Goal: Information Seeking & Learning: Learn about a topic

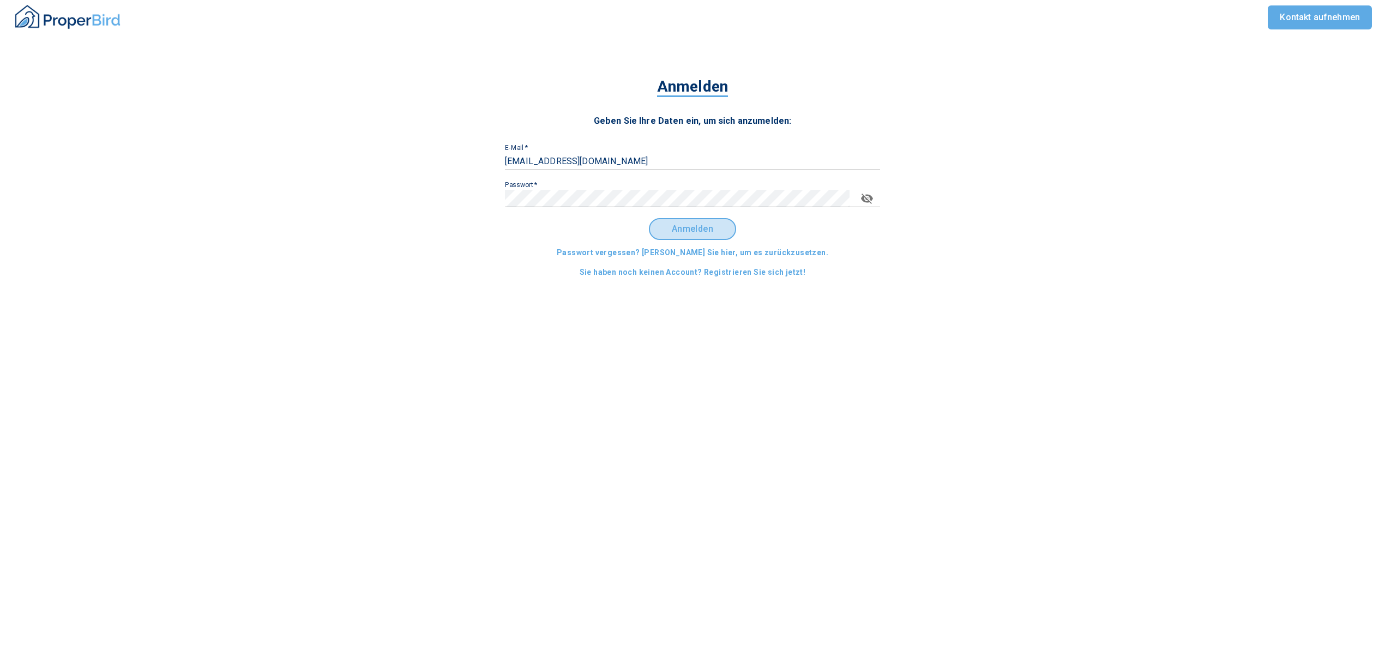
click at [683, 224] on span "Anmelden" at bounding box center [692, 229] width 68 height 10
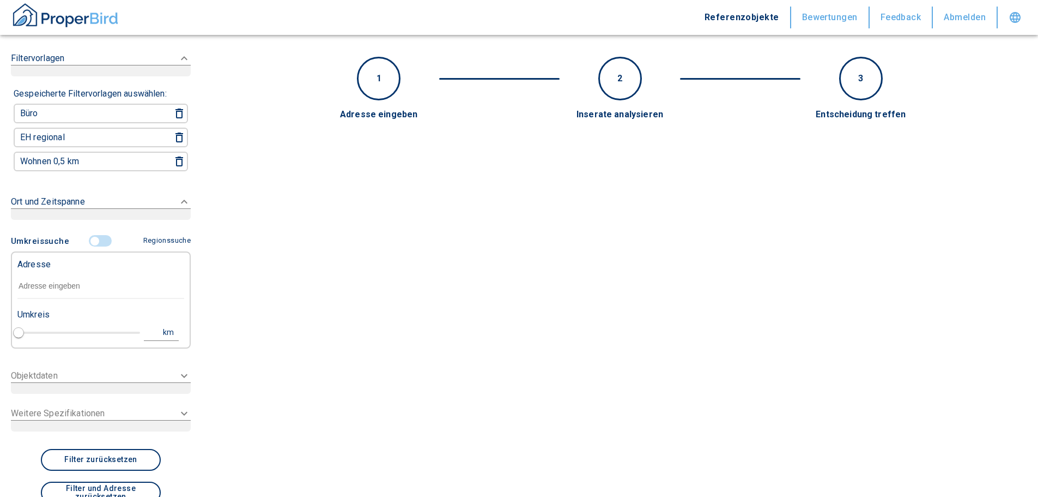
click at [50, 285] on input "text" at bounding box center [100, 286] width 167 height 25
paste input "Wolgast | [STREET_ADDRESS]"
type input "Wolgast | [STREET_ADDRESS]"
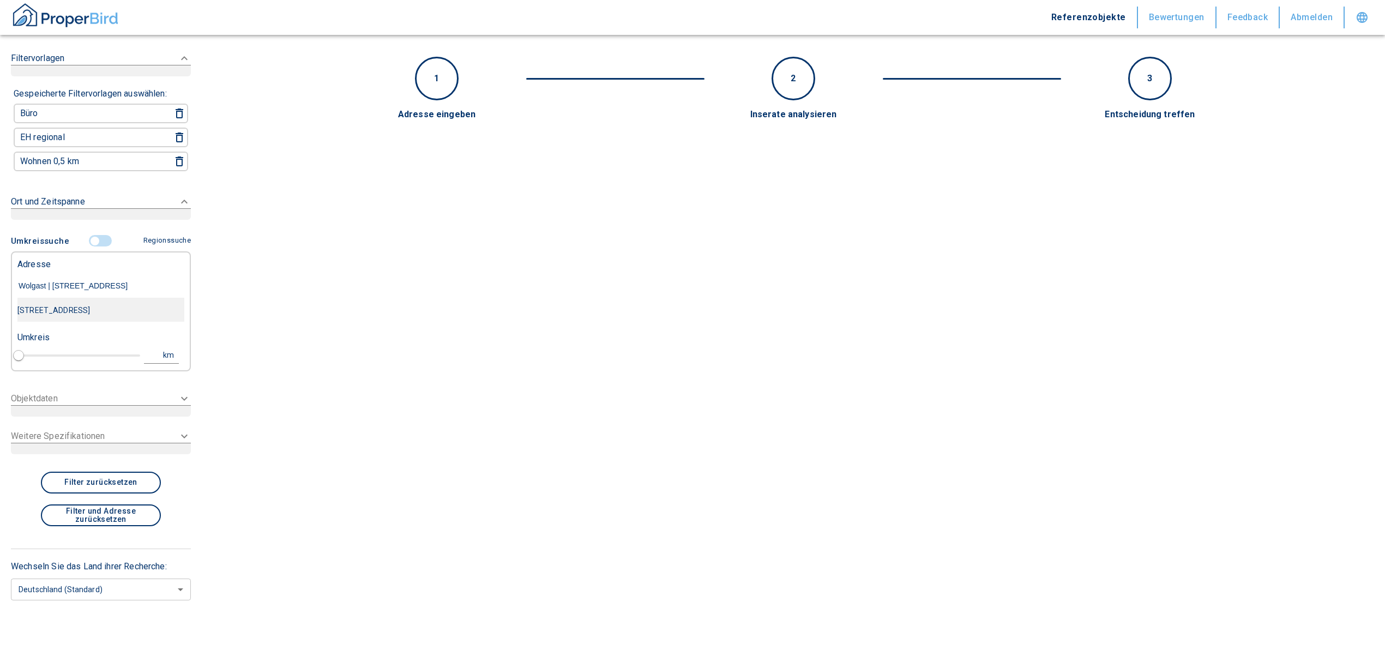
click at [100, 307] on div "[STREET_ADDRESS]" at bounding box center [100, 310] width 167 height 23
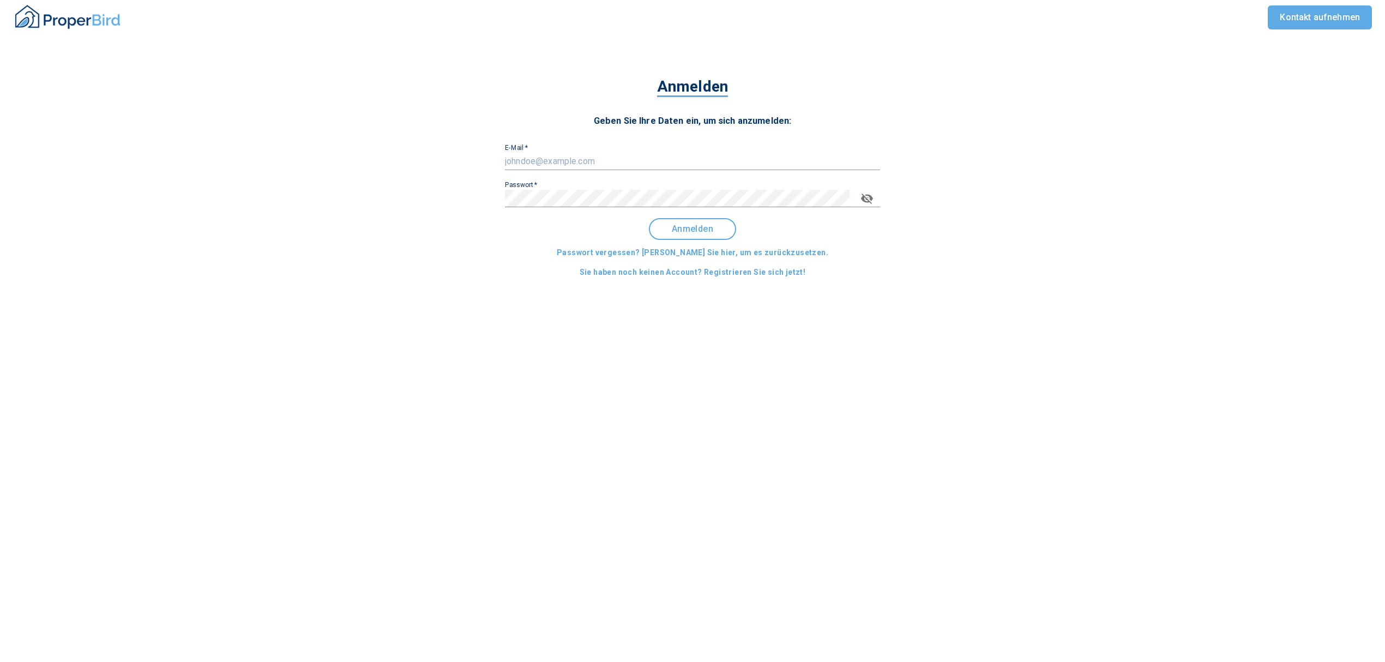
type input "[EMAIL_ADDRESS][DOMAIN_NAME]"
click at [698, 227] on span "Anmelden" at bounding box center [692, 229] width 68 height 10
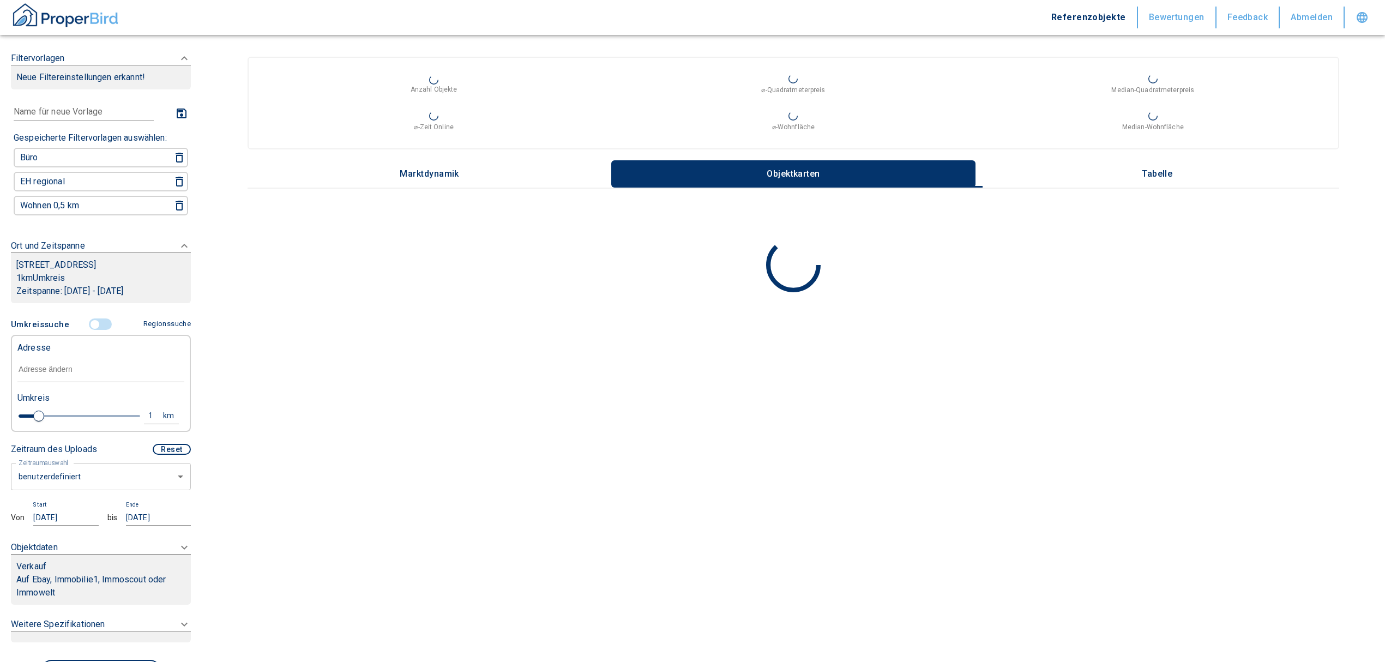
type input "2020"
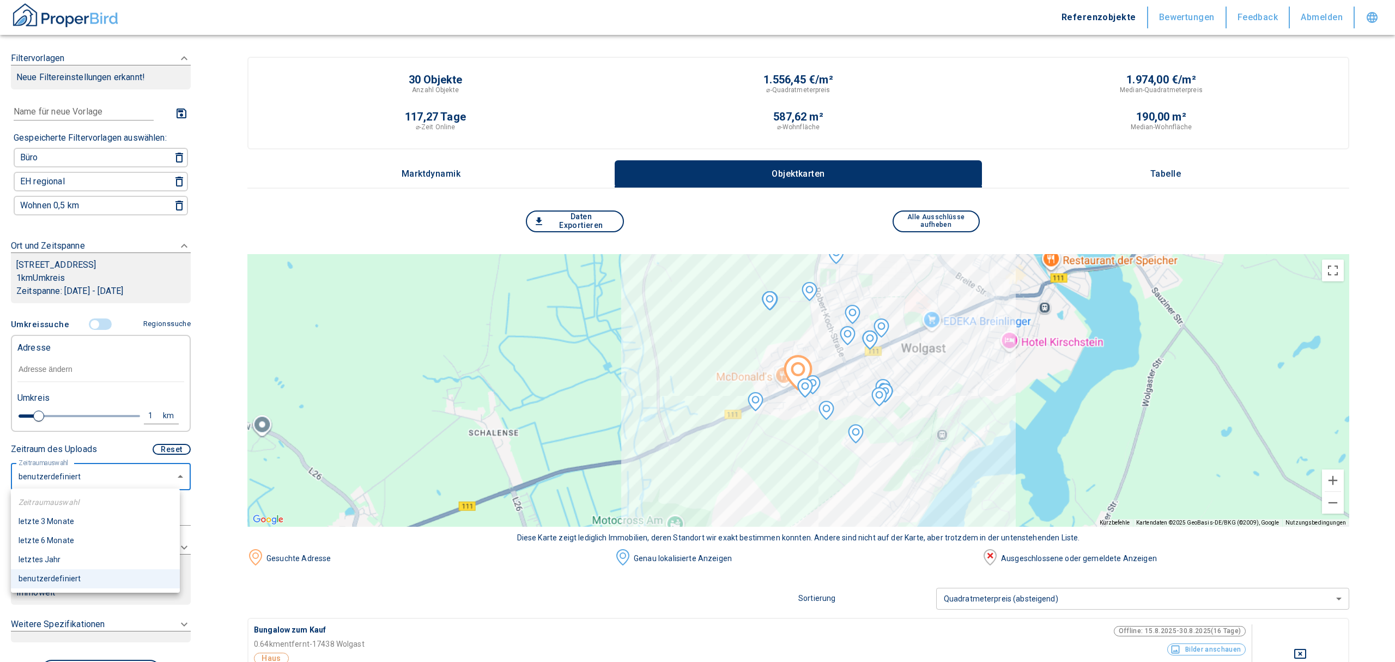
click at [53, 541] on li "letzte 6 Monate" at bounding box center [95, 540] width 169 height 19
type input "6"
type input "2020"
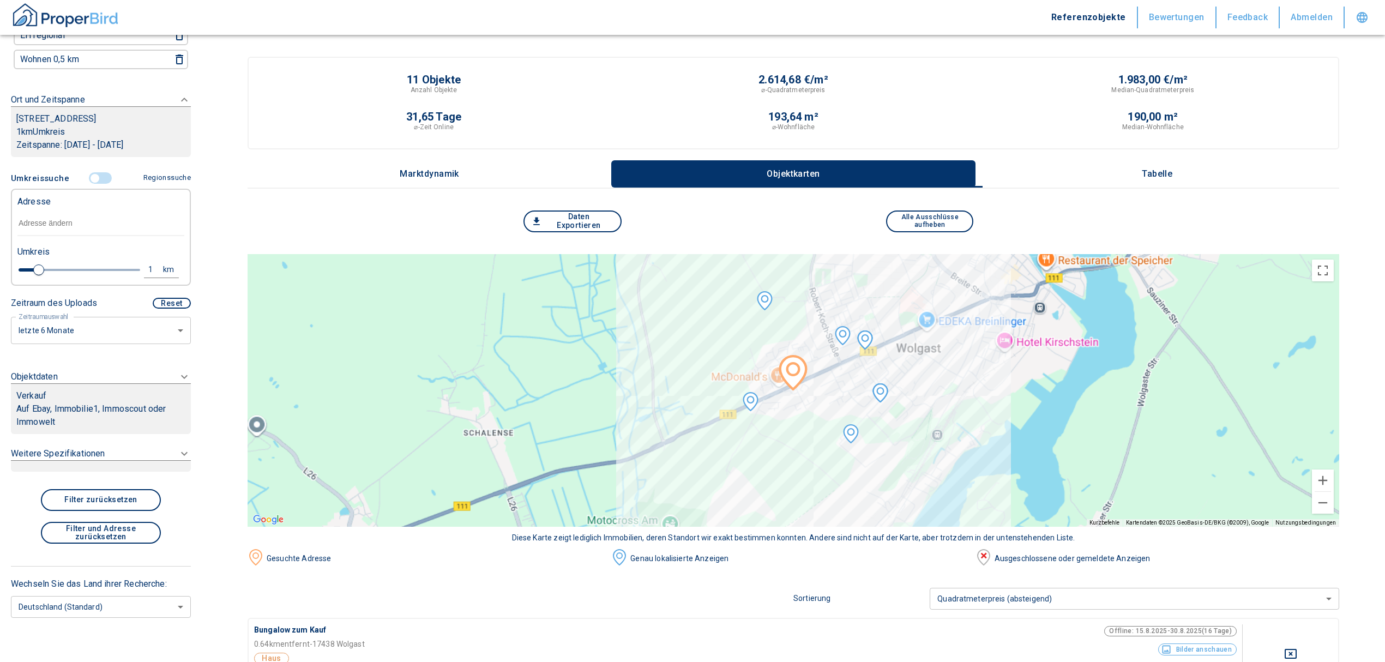
click at [114, 411] on p "Auf Ebay, Immobilie1, Immoscout oder Immowelt" at bounding box center [100, 415] width 169 height 26
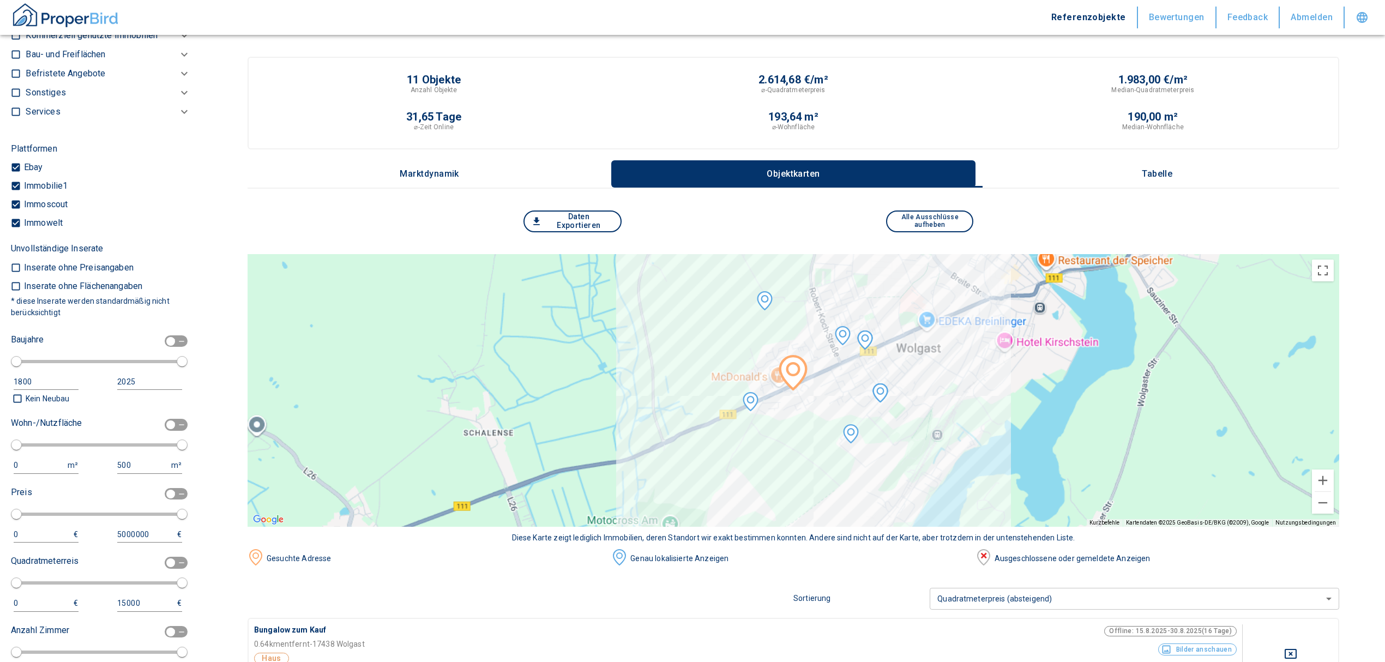
scroll to position [412, 0]
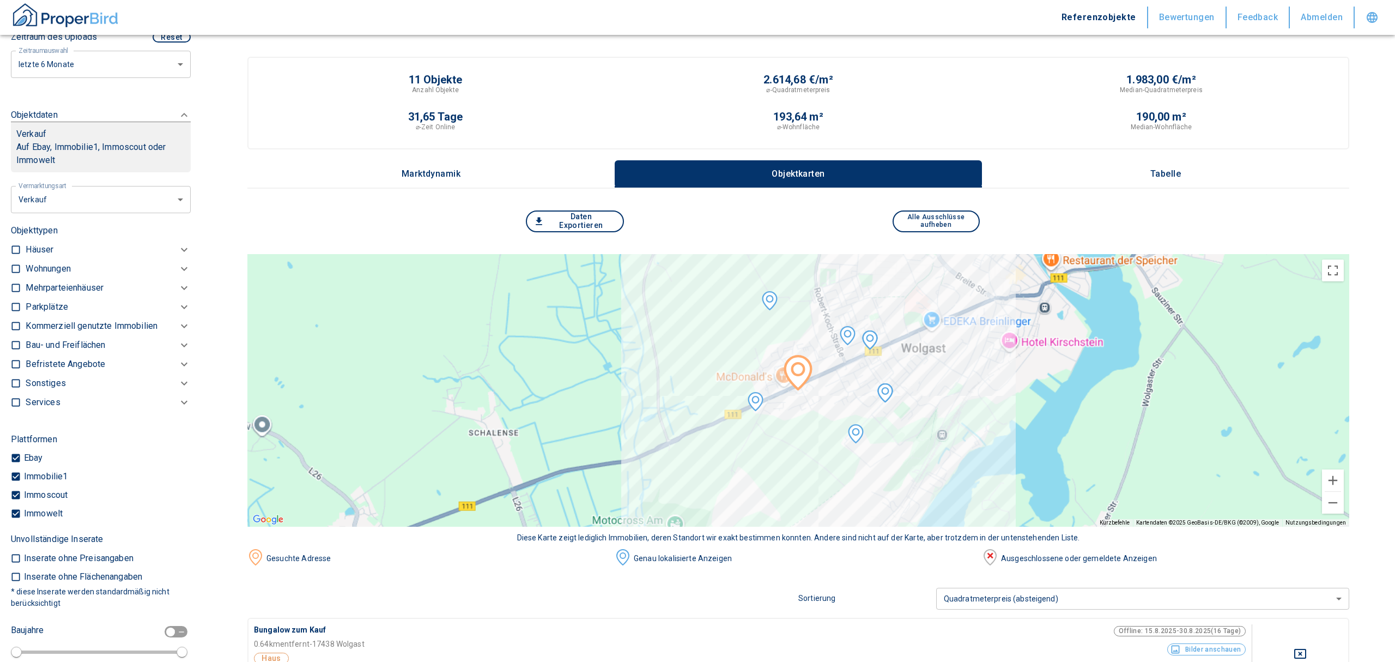
click at [60, 267] on li "Vermietung" at bounding box center [96, 263] width 175 height 19
type input "rent"
type input "2020"
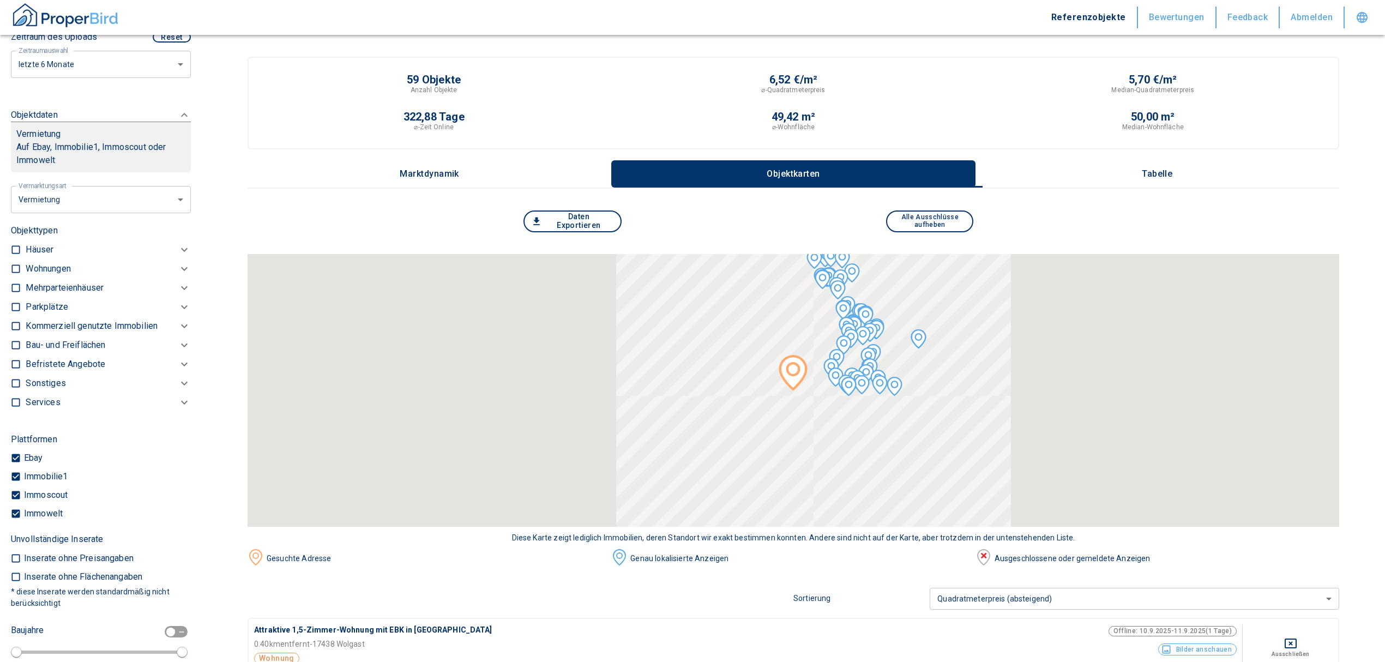
click at [103, 323] on p "Kommerziell genutzte Immobilien" at bounding box center [92, 325] width 132 height 13
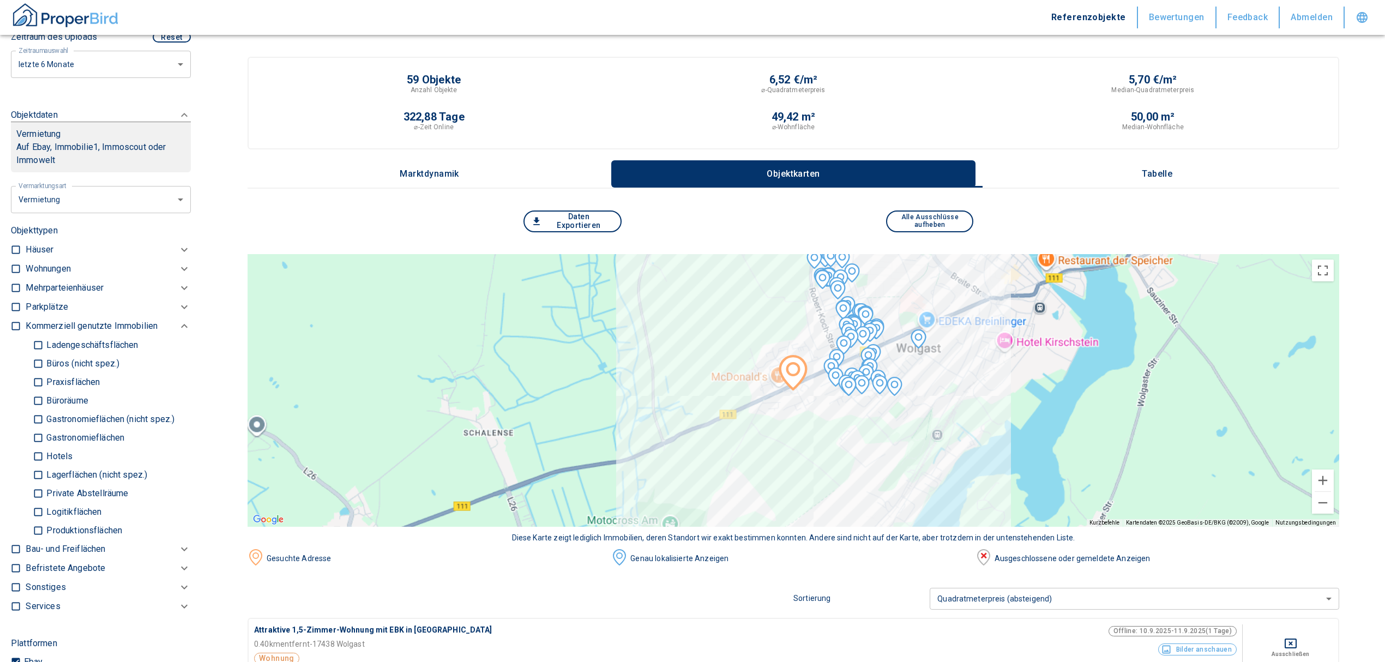
click at [48, 529] on p "Produktionsflächen" at bounding box center [83, 530] width 78 height 9
click at [44, 529] on input "Produktionsflächen" at bounding box center [38, 530] width 11 height 19
checkbox input "true"
type input "2020"
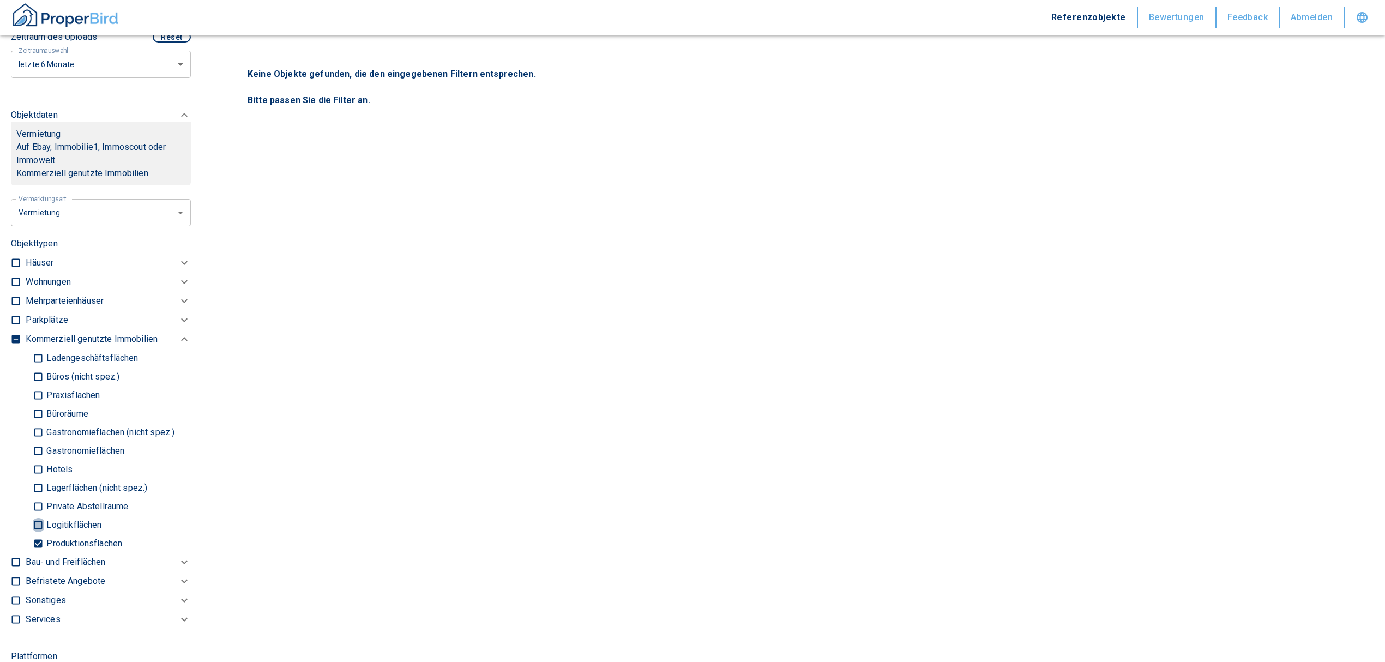
click at [40, 515] on input "Logitikflächen" at bounding box center [38, 524] width 11 height 19
checkbox input "true"
type input "2020"
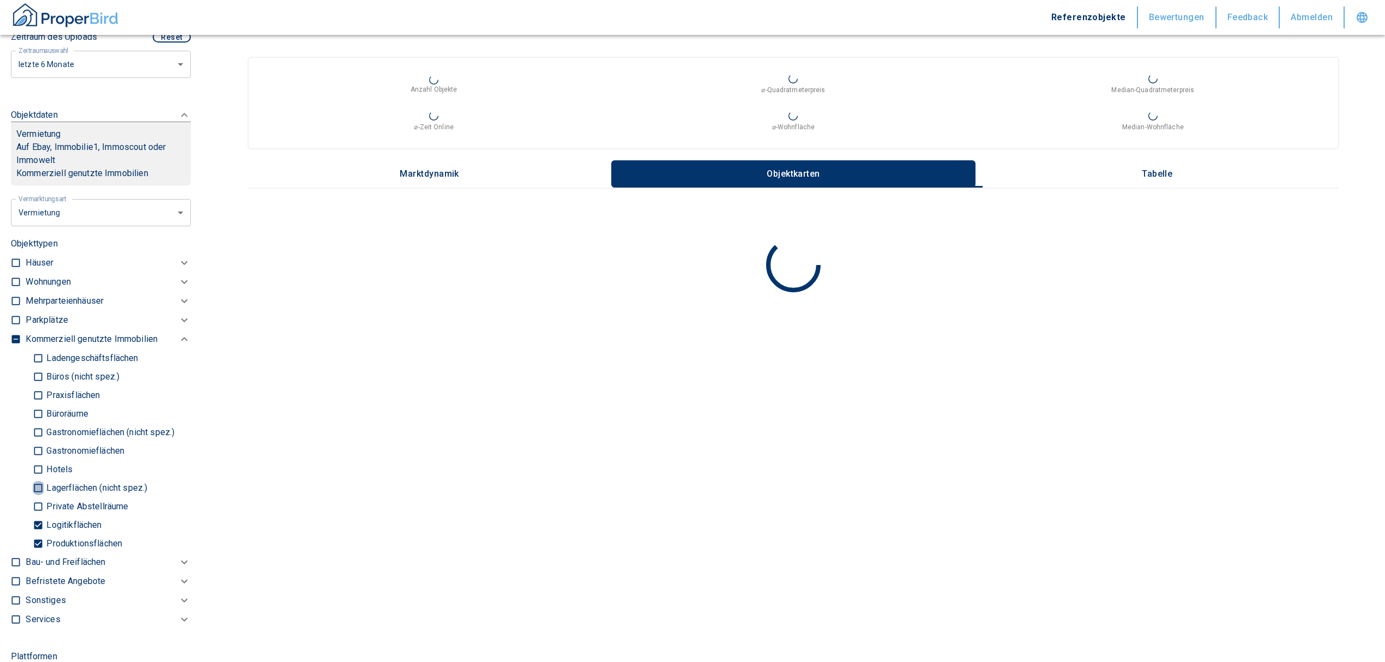
click at [36, 490] on input "Lagerflächen (nicht spez.)" at bounding box center [38, 487] width 11 height 19
checkbox input "true"
type input "2020"
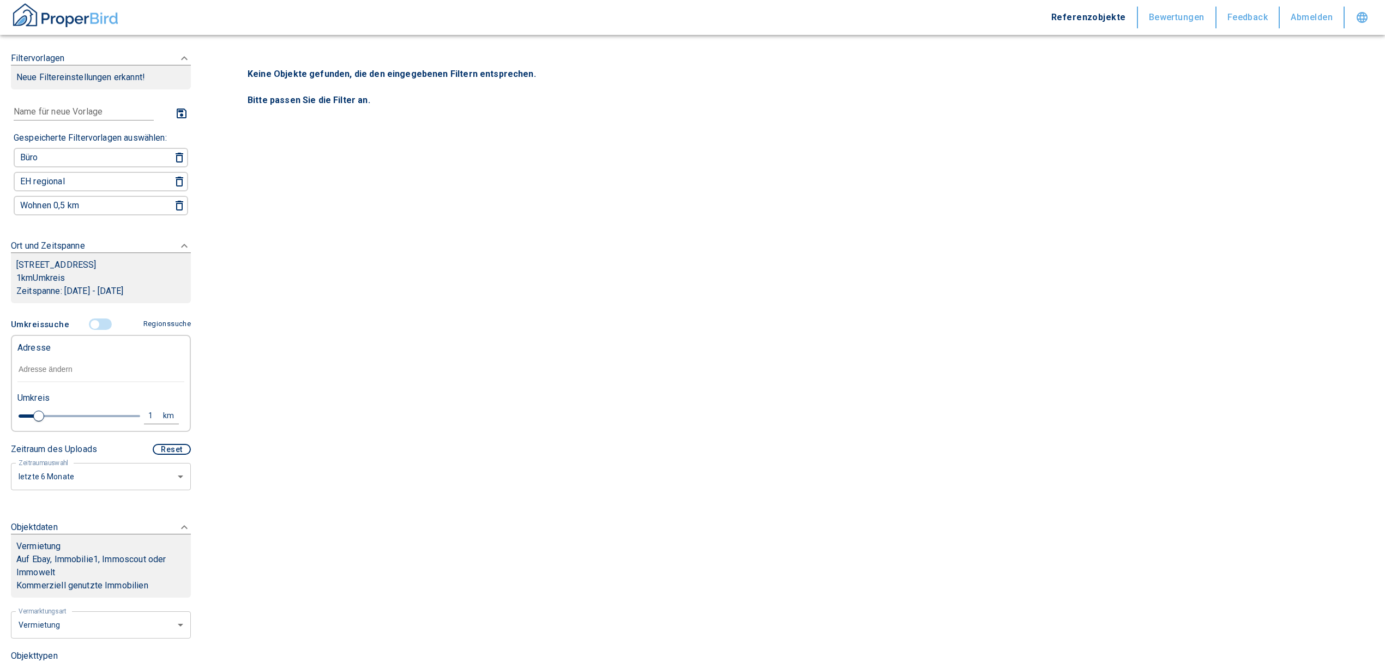
click at [147, 413] on div "1" at bounding box center [157, 416] width 20 height 14
drag, startPoint x: 68, startPoint y: 403, endPoint x: 44, endPoint y: 409, distance: 24.6
click at [44, 409] on div "1 km Neue Suchen" at bounding box center [92, 416] width 167 height 26
type input "5,0"
click at [125, 409] on button "Neue Suchen" at bounding box center [146, 415] width 60 height 15
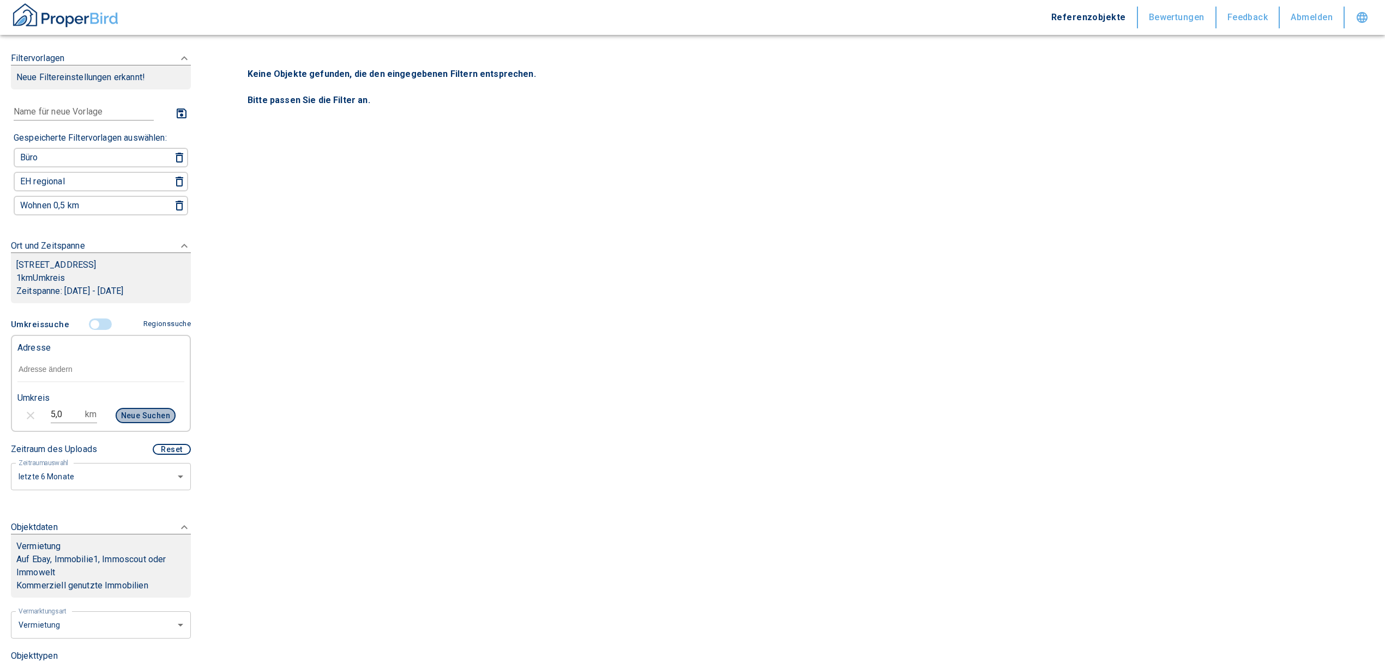
type input "2020"
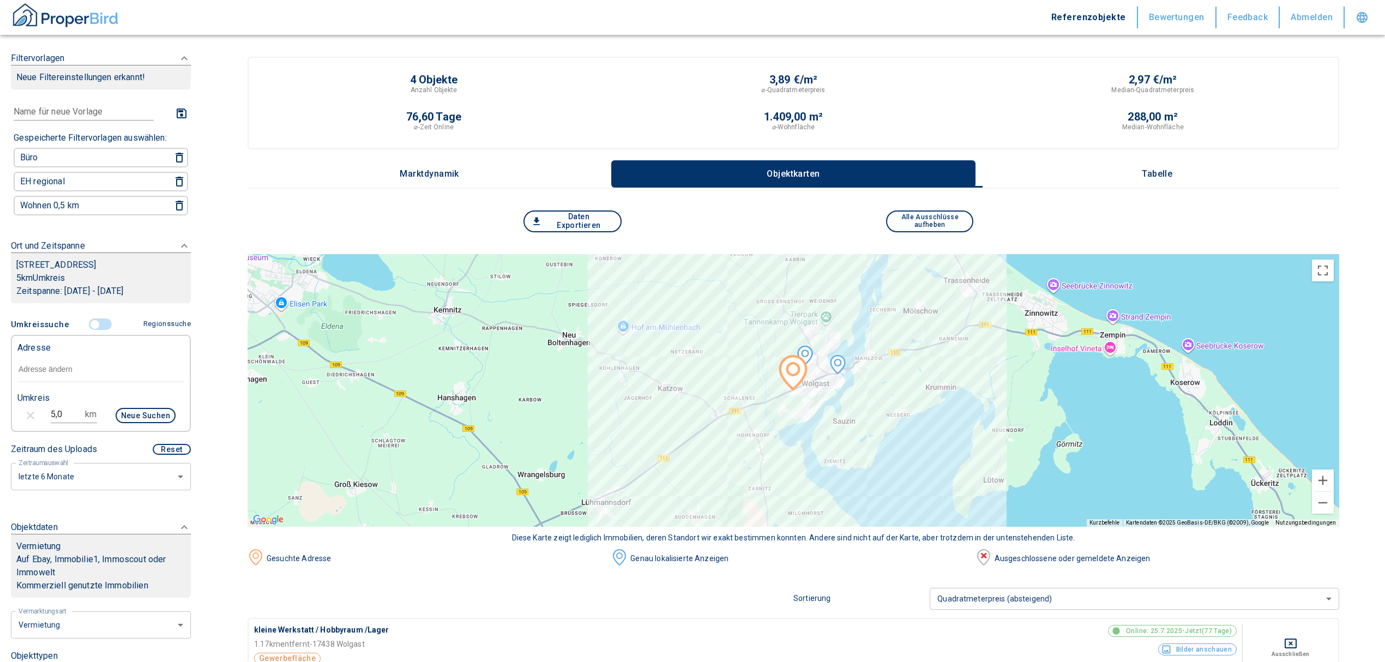
click at [1171, 169] on p "Tabelle" at bounding box center [1156, 174] width 55 height 10
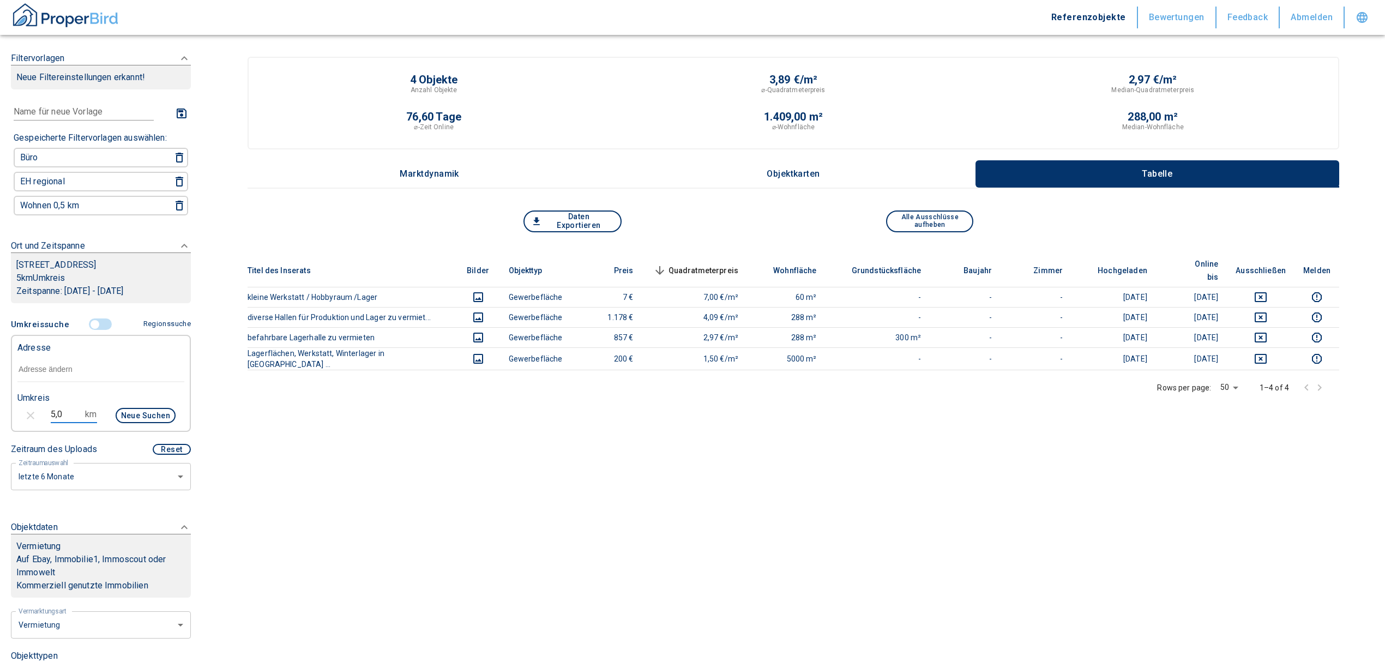
click at [68, 410] on input "5,0" at bounding box center [66, 414] width 31 height 17
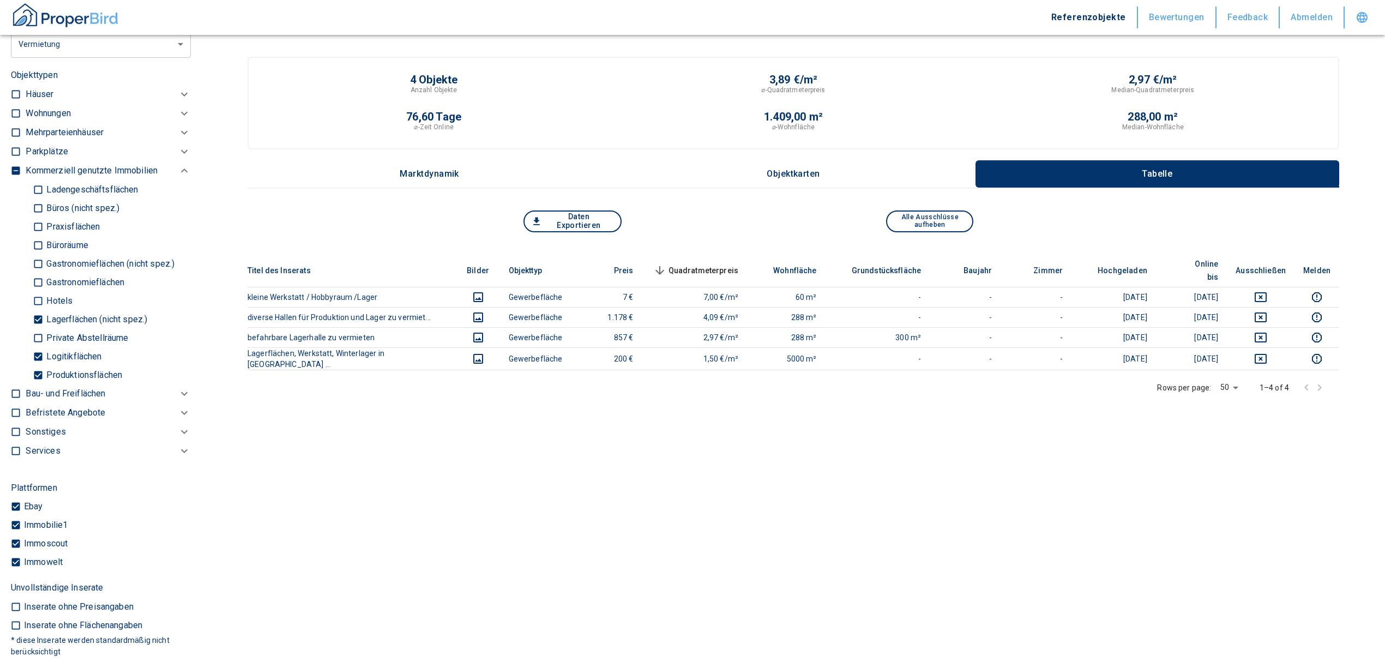
scroll to position [581, 0]
click at [34, 371] on input "Produktionsflächen" at bounding box center [38, 374] width 11 height 19
checkbox input "false"
type input "2020"
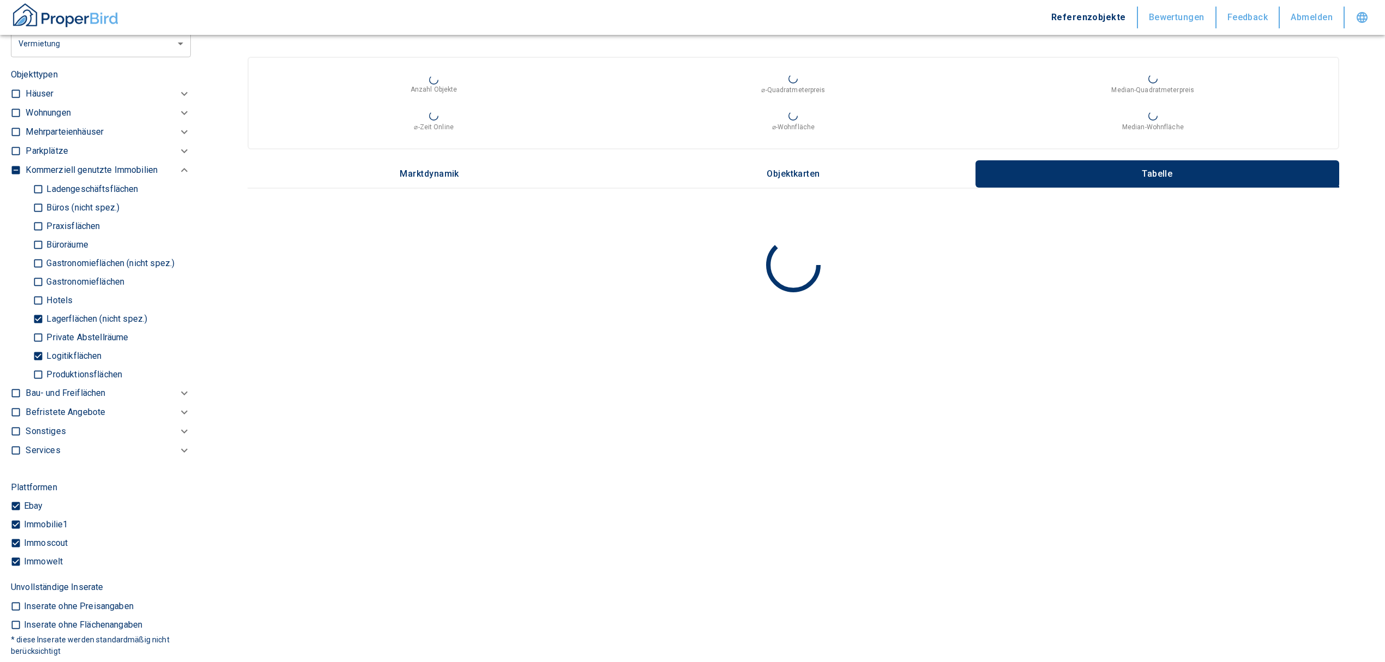
click at [39, 349] on input "Logitikflächen" at bounding box center [38, 355] width 11 height 19
checkbox input "false"
type input "2020"
click at [36, 314] on input "Lagerflächen (nicht spez.)" at bounding box center [38, 318] width 11 height 19
checkbox input "false"
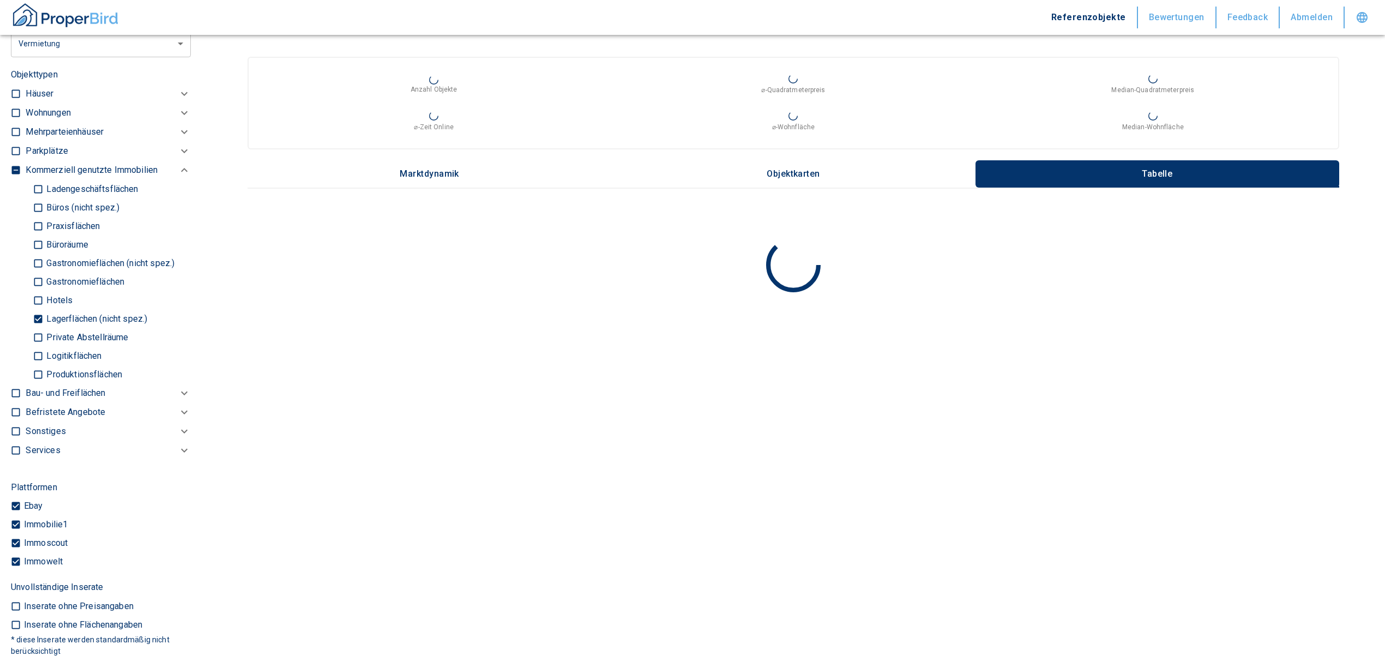
type input "2020"
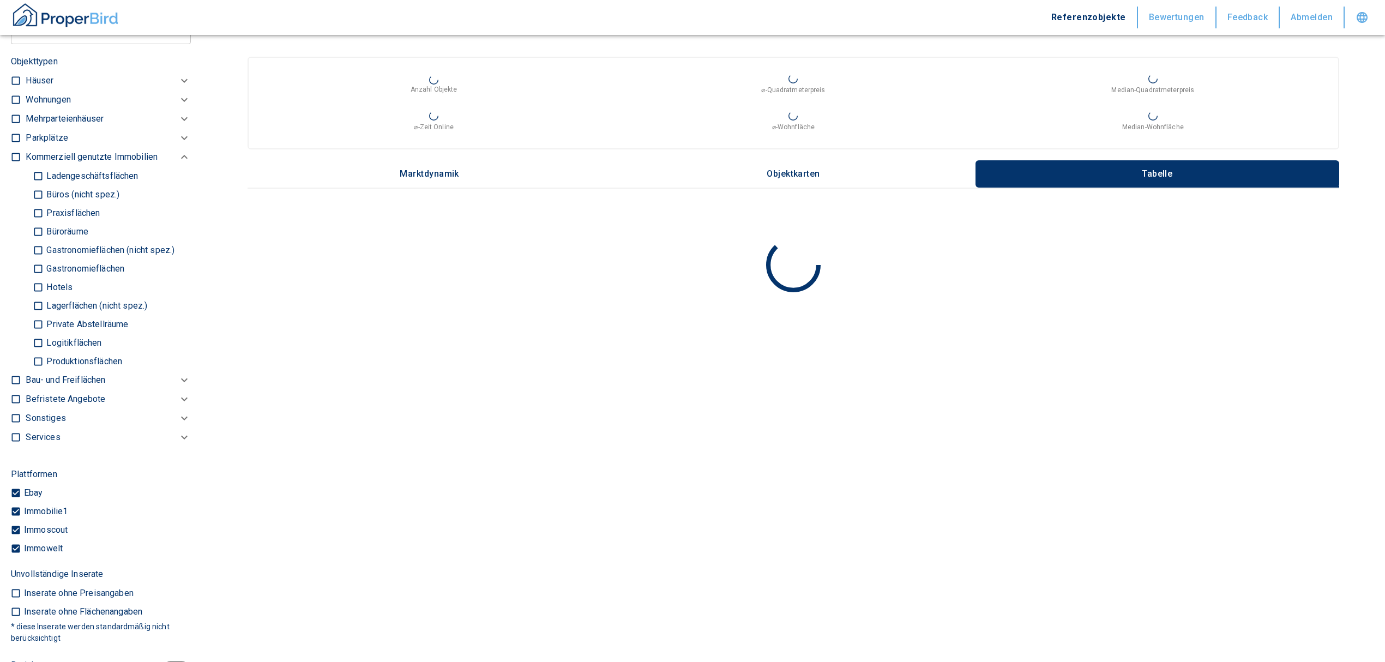
click at [51, 167] on label "Ladengeschäftsflächen" at bounding box center [107, 176] width 149 height 19
click at [44, 167] on input "Ladengeschäftsflächen" at bounding box center [38, 175] width 11 height 19
checkbox input "true"
type input "2020"
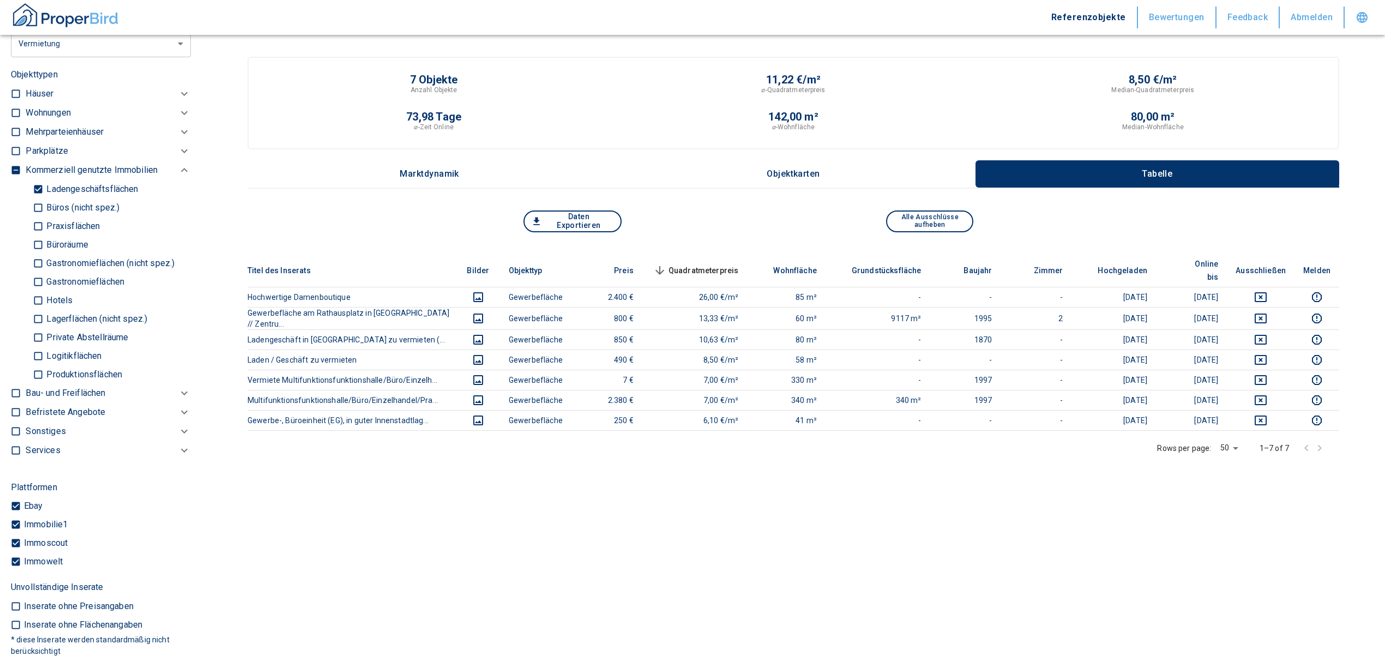
scroll to position [291, 0]
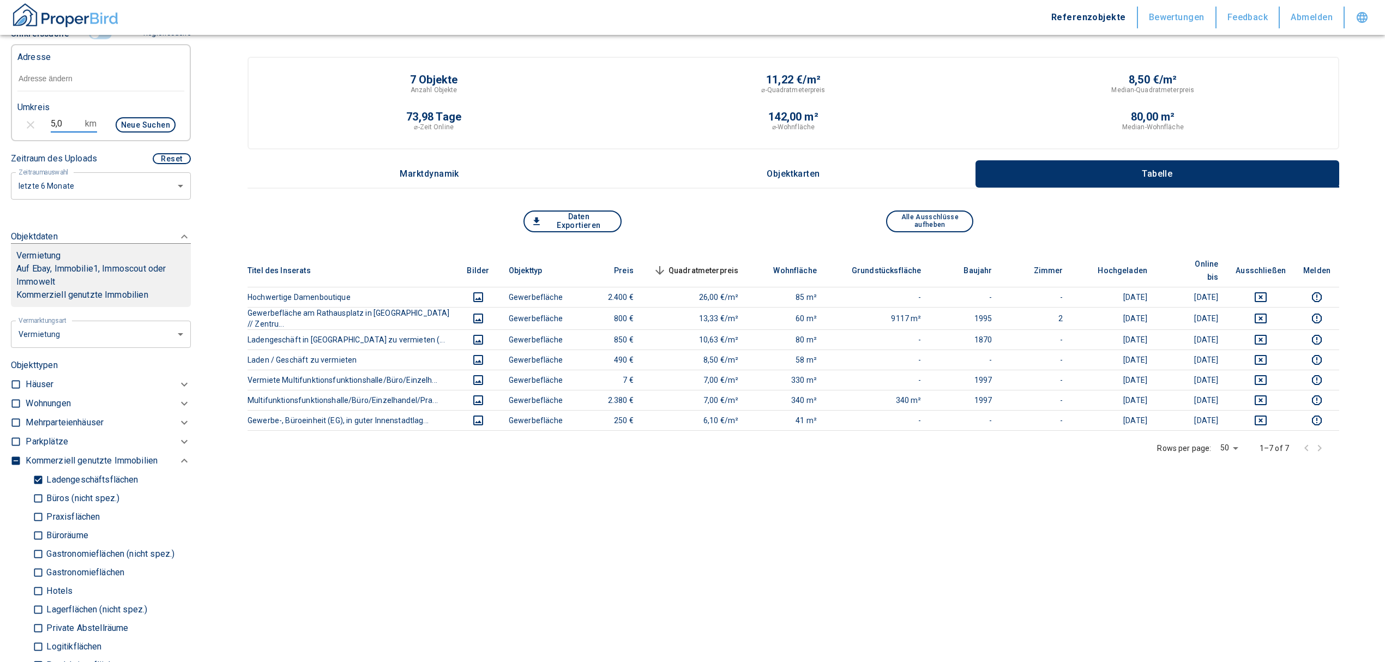
drag, startPoint x: 64, startPoint y: 120, endPoint x: 26, endPoint y: 120, distance: 38.2
click at [26, 120] on div "5,0 km Neue Suchen" at bounding box center [92, 126] width 167 height 26
type input "3,0"
click at [125, 121] on button "Neue Suchen" at bounding box center [146, 124] width 60 height 15
type input "2020"
